Goal: Find specific fact: Find specific fact

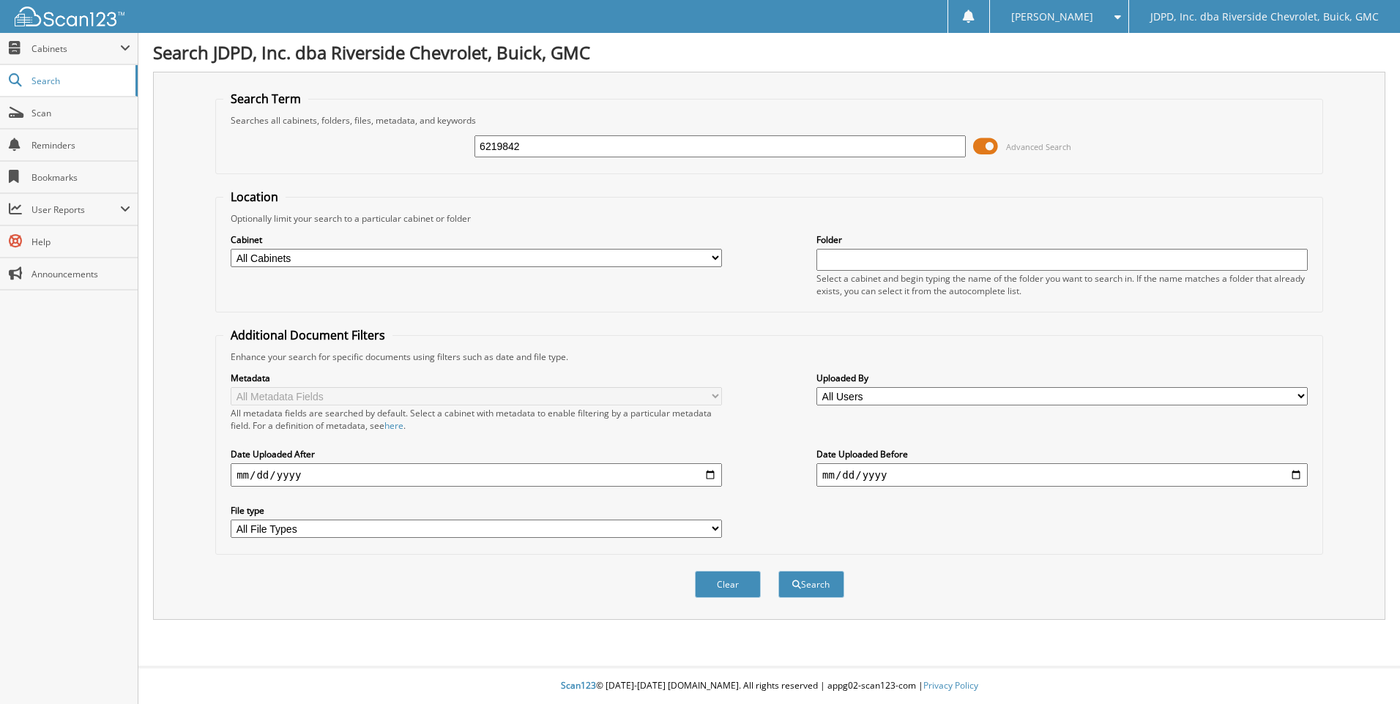
type input "6219842"
click at [778, 571] on button "Search" at bounding box center [811, 584] width 66 height 27
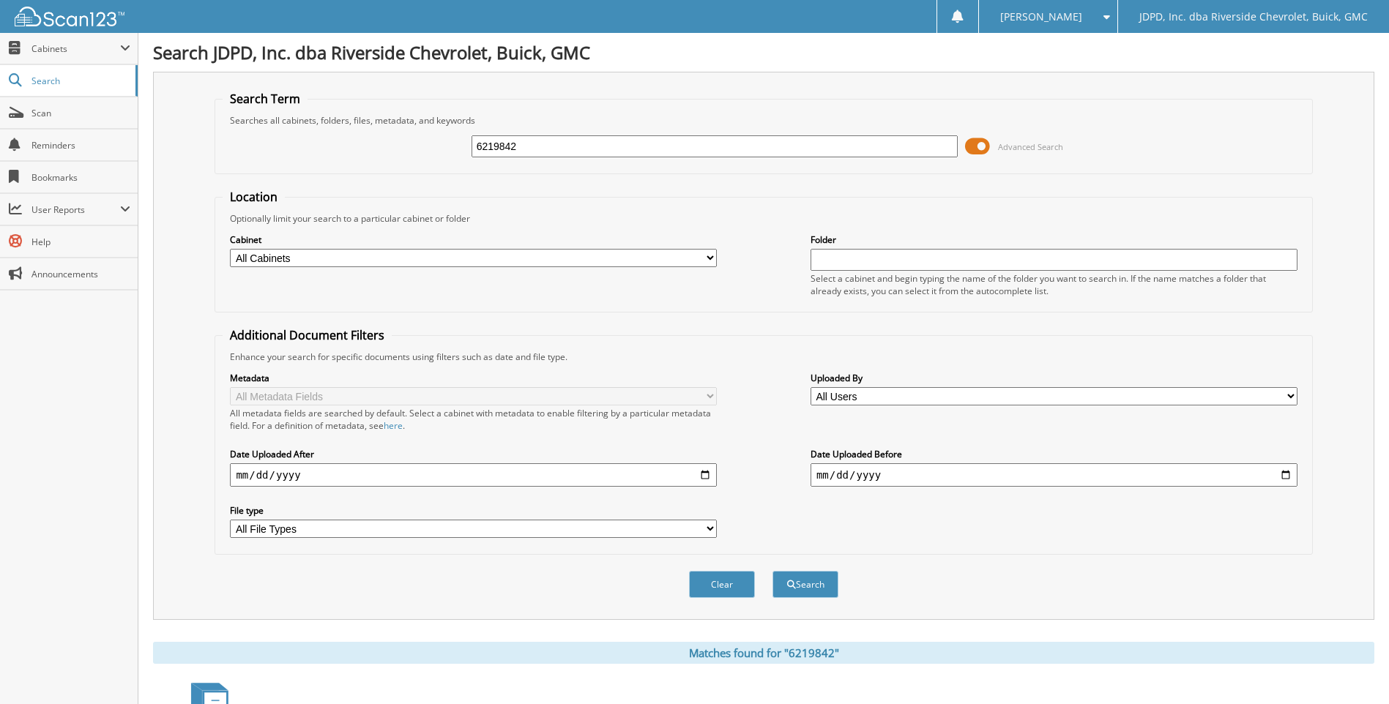
scroll to position [203, 0]
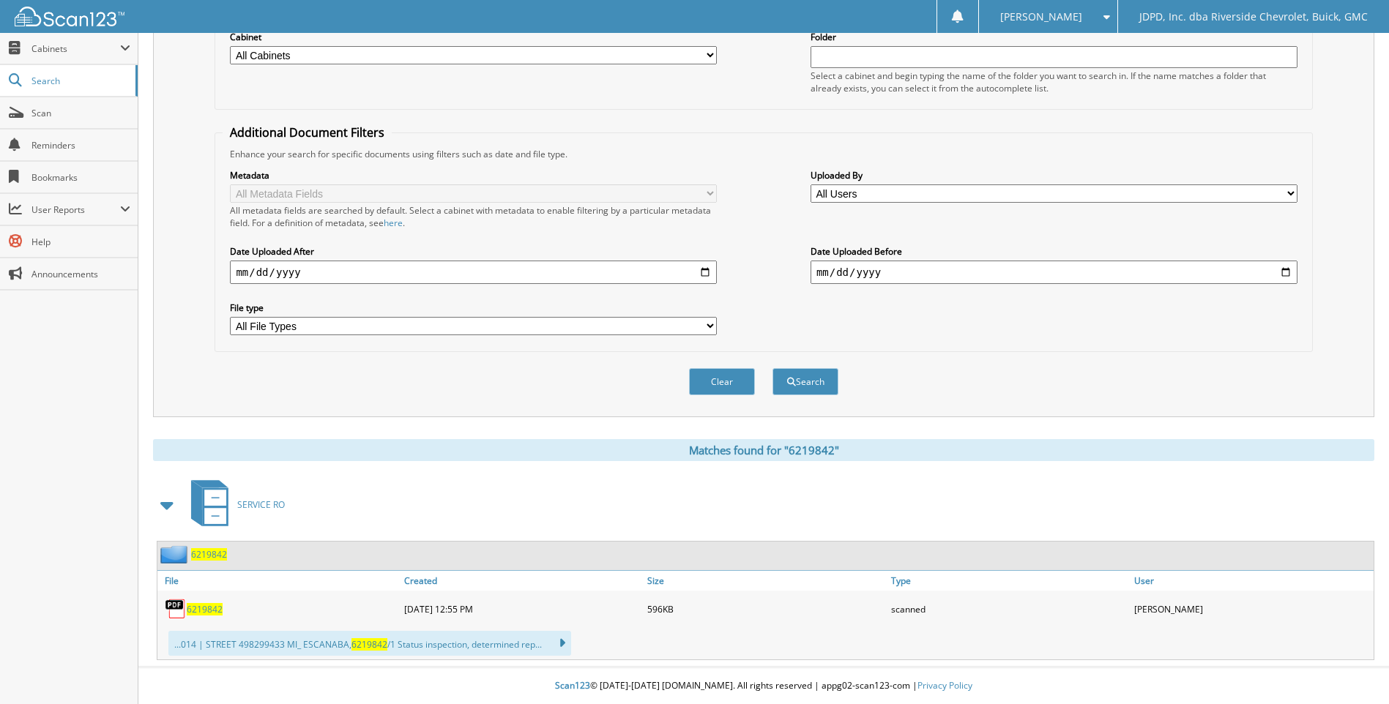
click at [213, 597] on div "6219842" at bounding box center [278, 608] width 243 height 29
click at [209, 603] on span "6219842" at bounding box center [205, 609] width 36 height 12
